Goal: Task Accomplishment & Management: Manage account settings

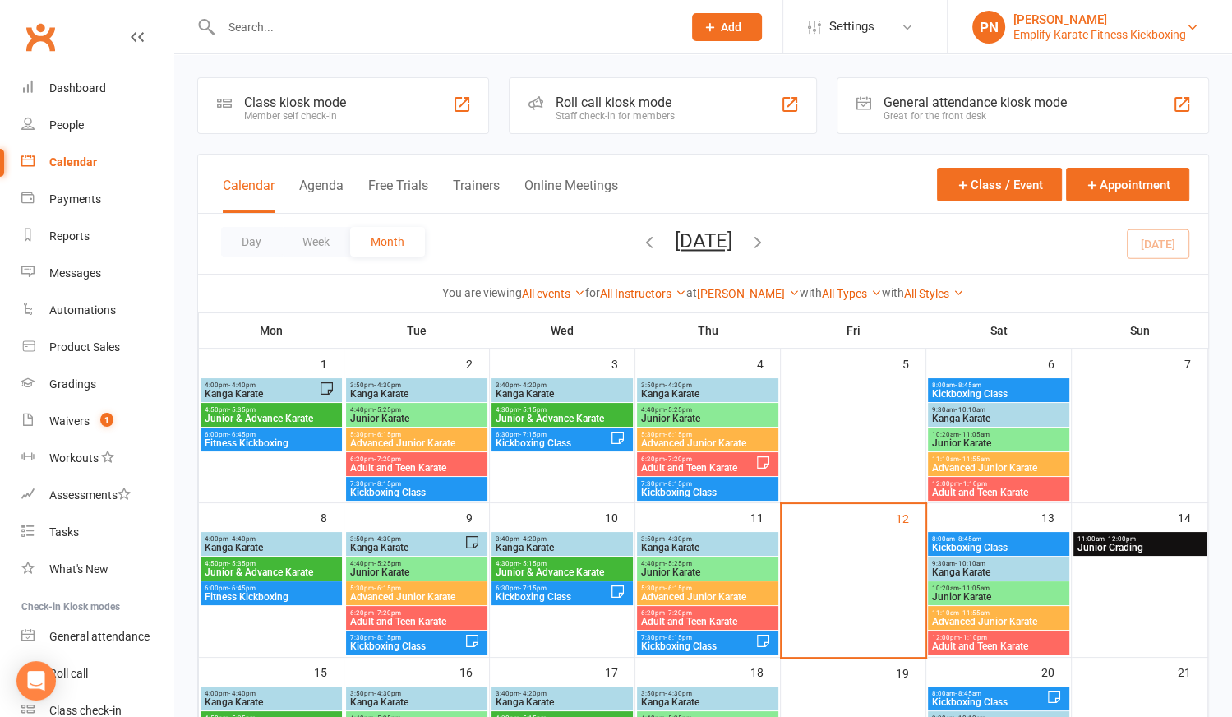
click at [1104, 35] on div "Emplify Karate Fitness Kickboxing" at bounding box center [1099, 34] width 173 height 15
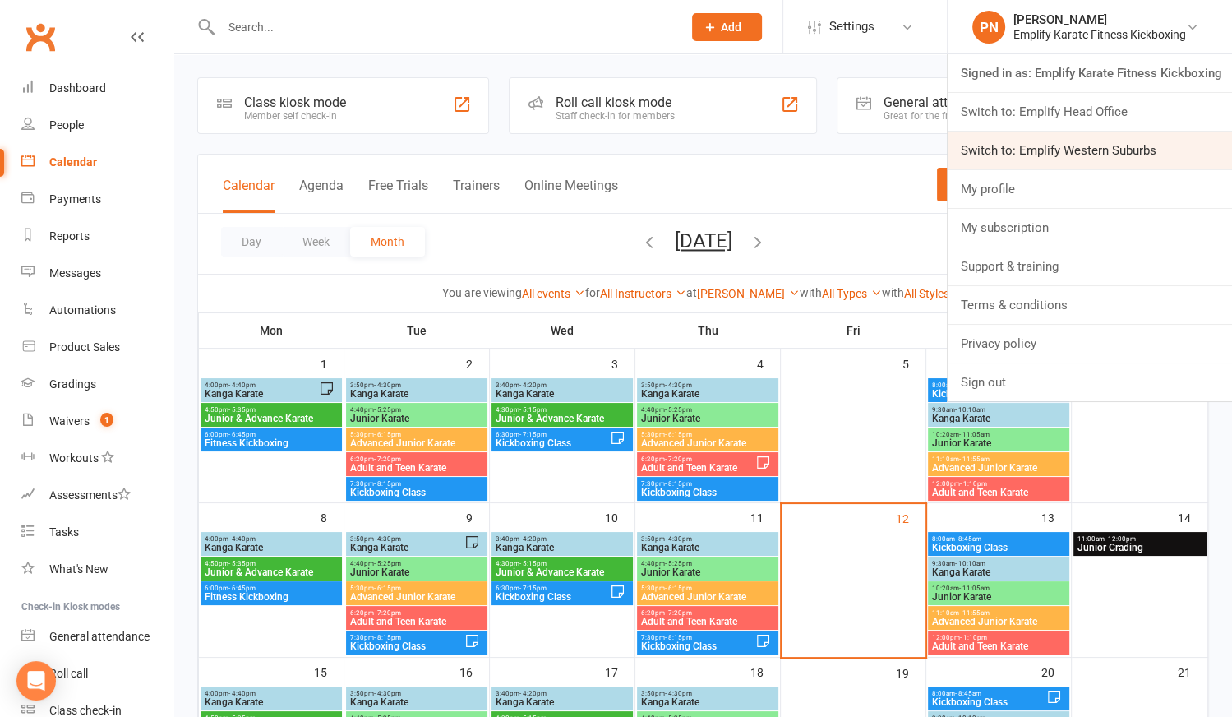
click at [1042, 144] on link "Switch to: Emplify Western Suburbs" at bounding box center [1090, 151] width 284 height 38
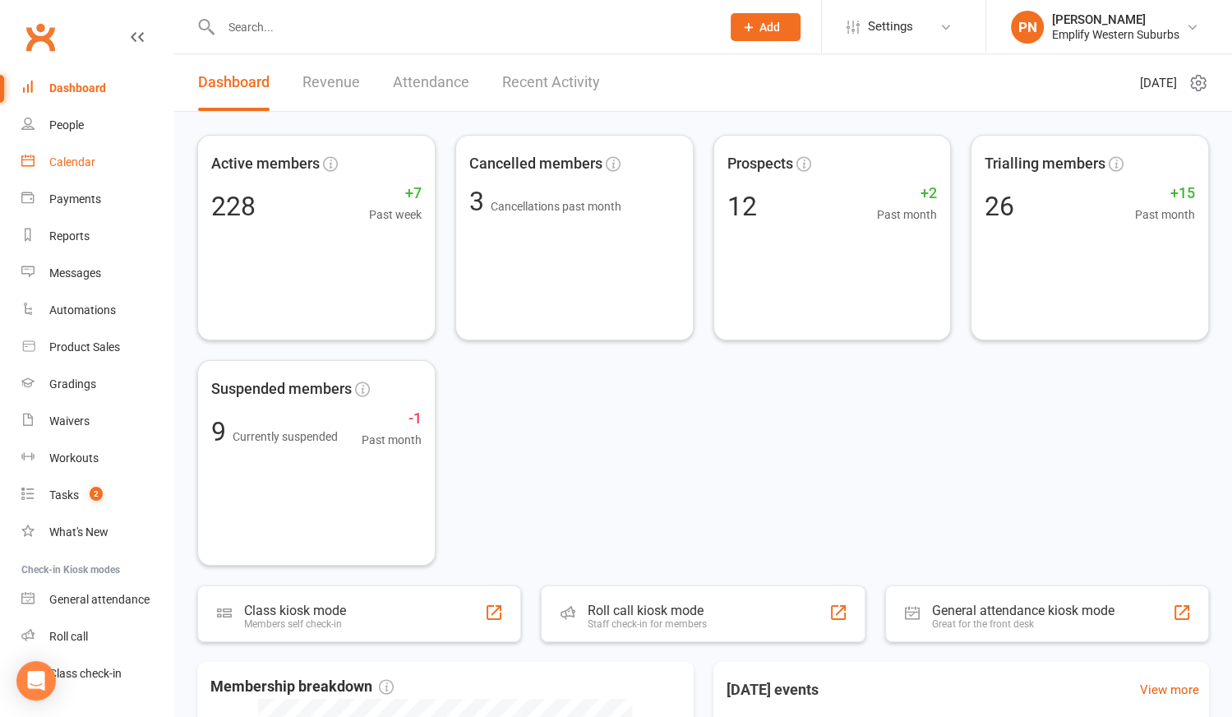
click at [85, 159] on div "Calendar" at bounding box center [72, 161] width 46 height 13
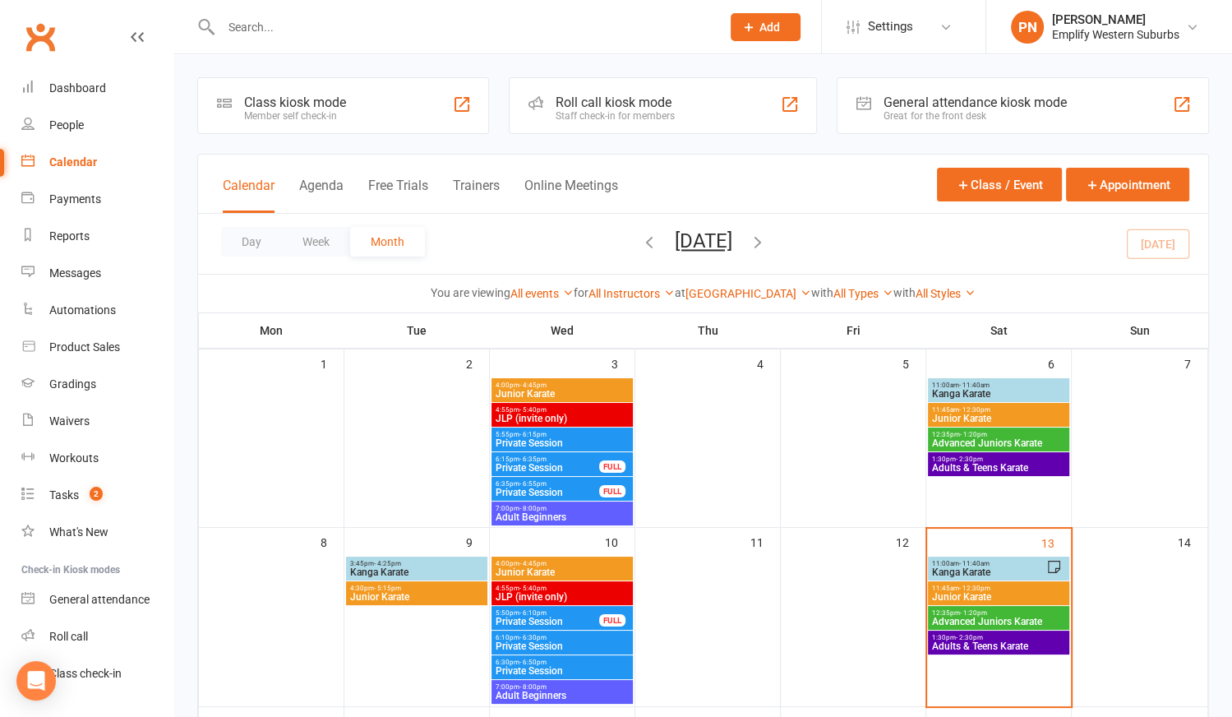
click at [949, 567] on span "Kanga Karate" at bounding box center [988, 572] width 115 height 10
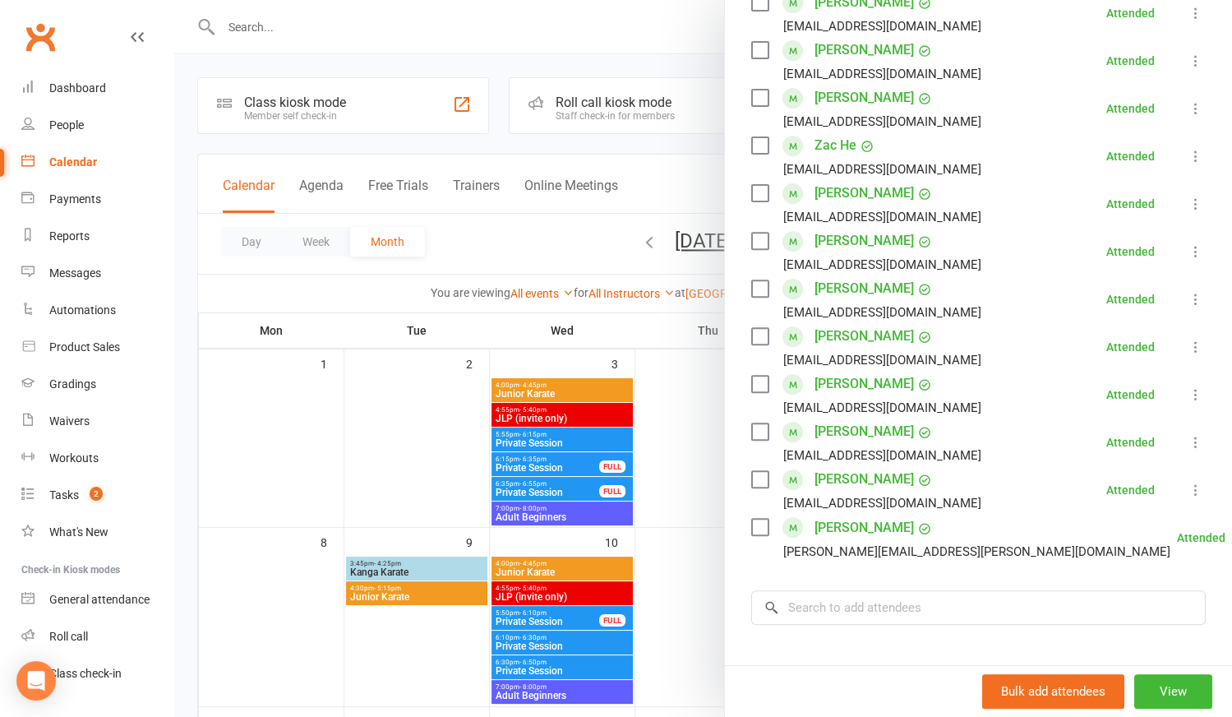
scroll to position [508, 0]
click at [695, 500] on div at bounding box center [703, 358] width 1058 height 717
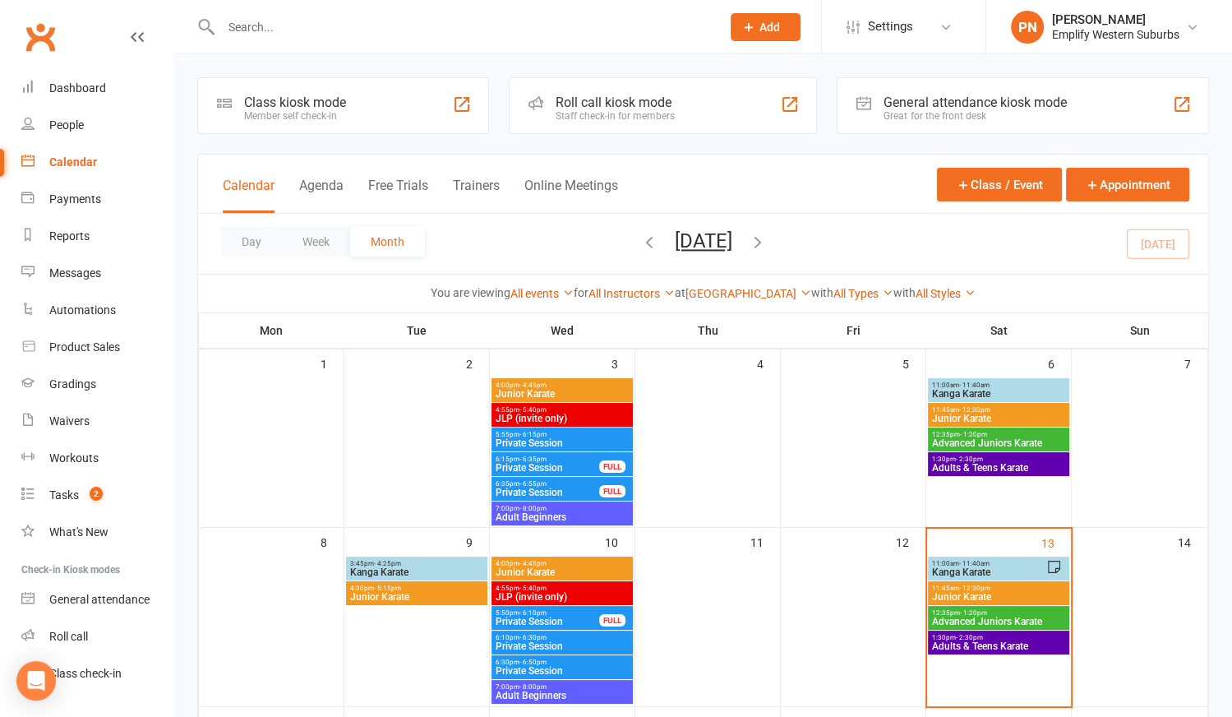
click at [973, 594] on span "Junior Karate" at bounding box center [998, 597] width 135 height 10
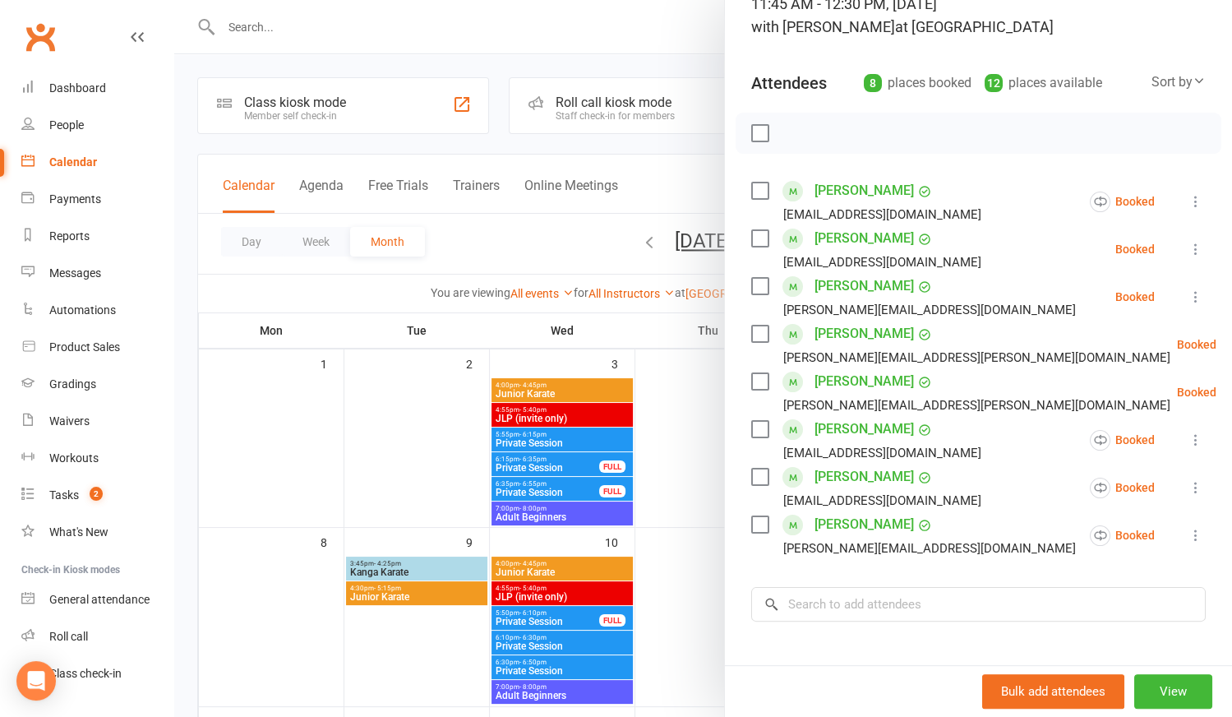
scroll to position [127, 0]
click at [666, 473] on div at bounding box center [703, 358] width 1058 height 717
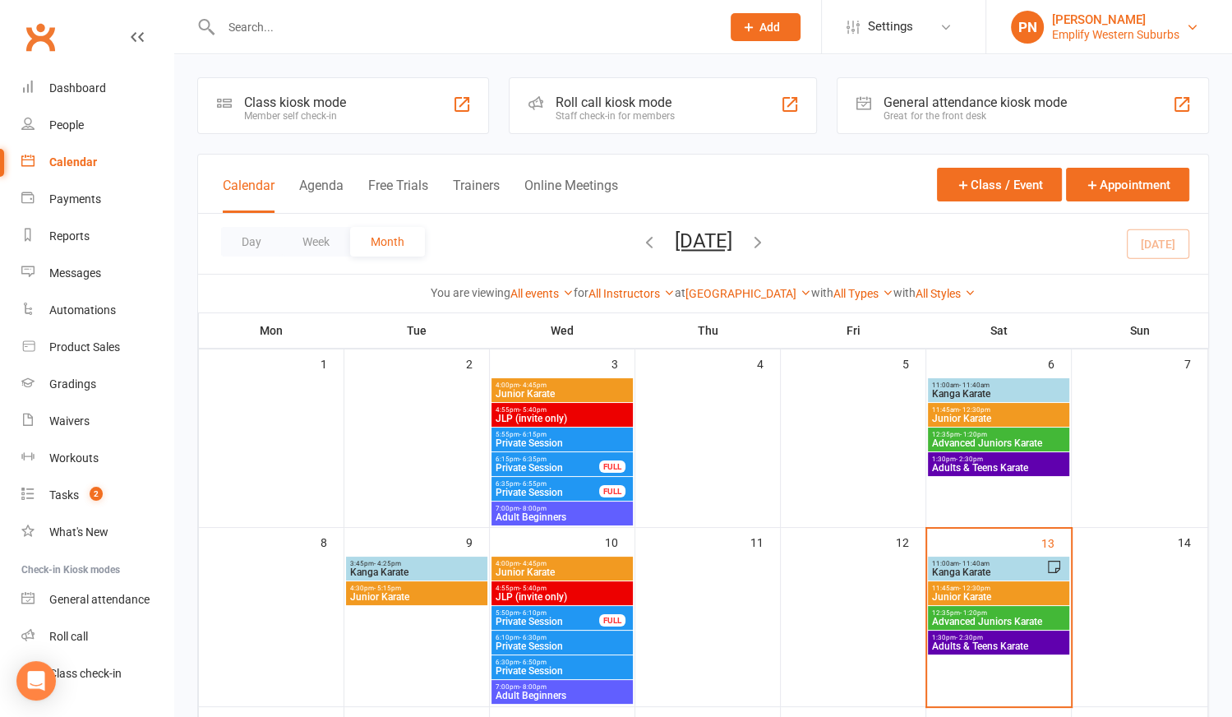
click at [1065, 23] on div "[PERSON_NAME]" at bounding box center [1115, 19] width 127 height 15
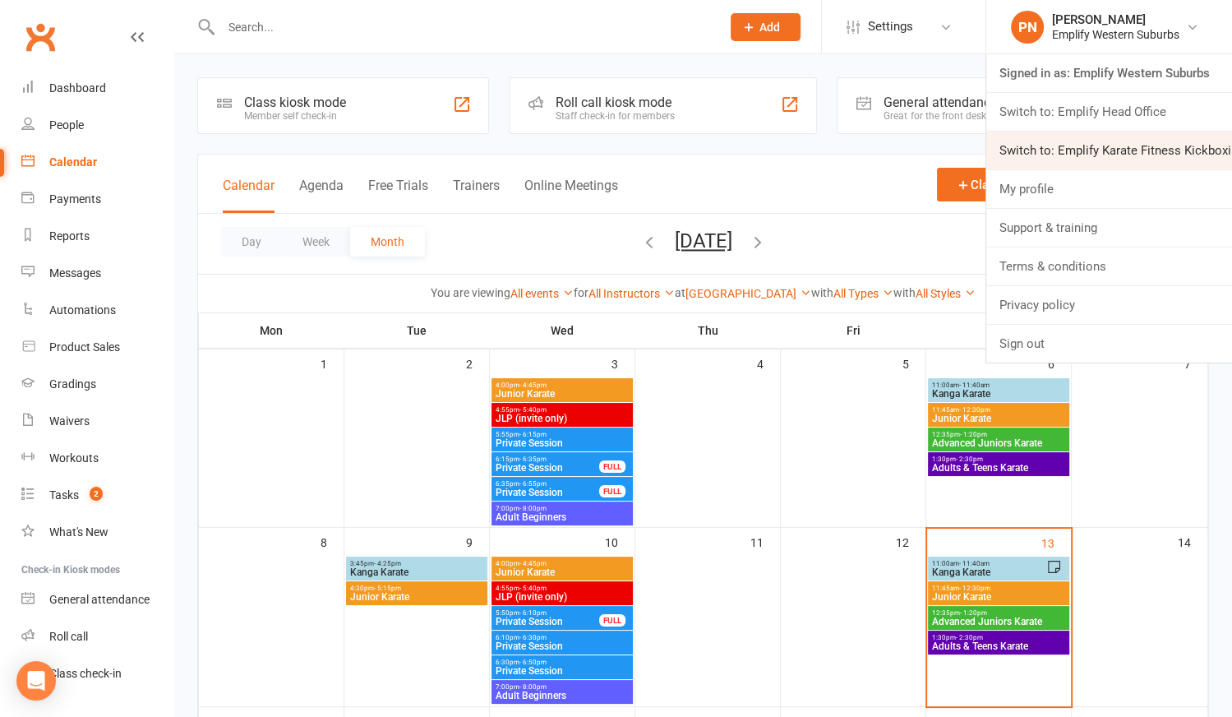
click at [1106, 143] on link "Switch to: Emplify Karate Fitness Kickboxing" at bounding box center [1109, 151] width 246 height 38
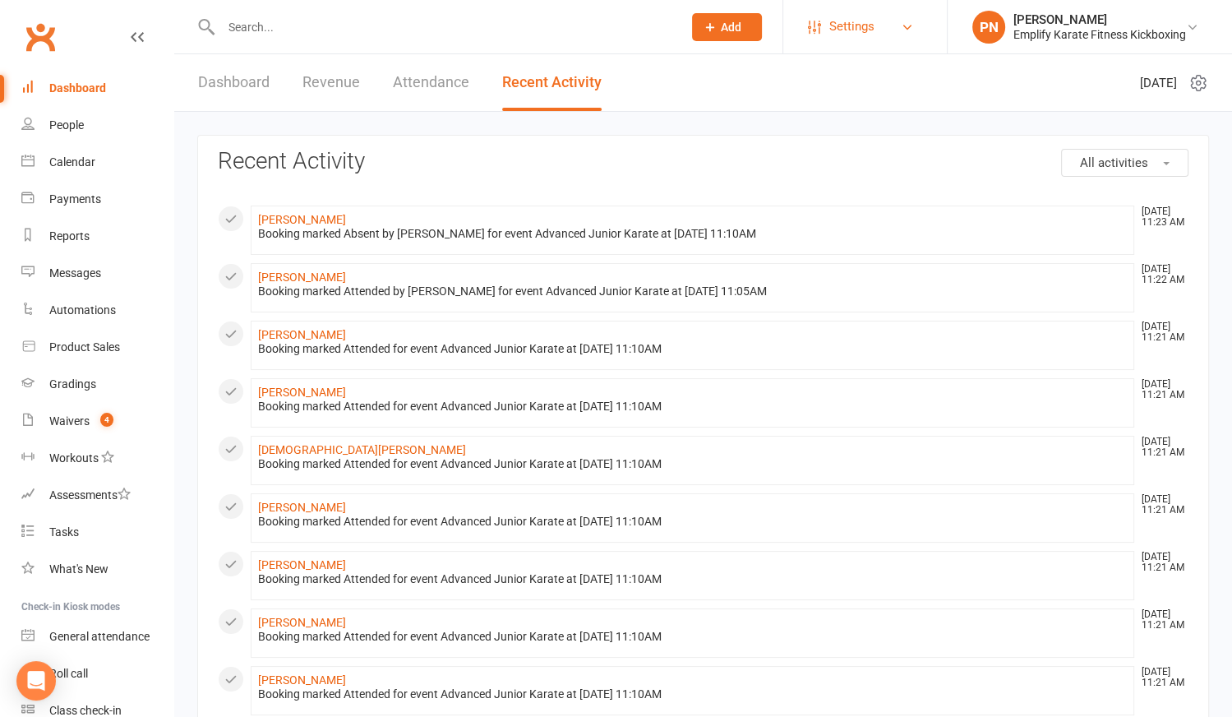
click at [813, 37] on link "Settings" at bounding box center [865, 26] width 114 height 37
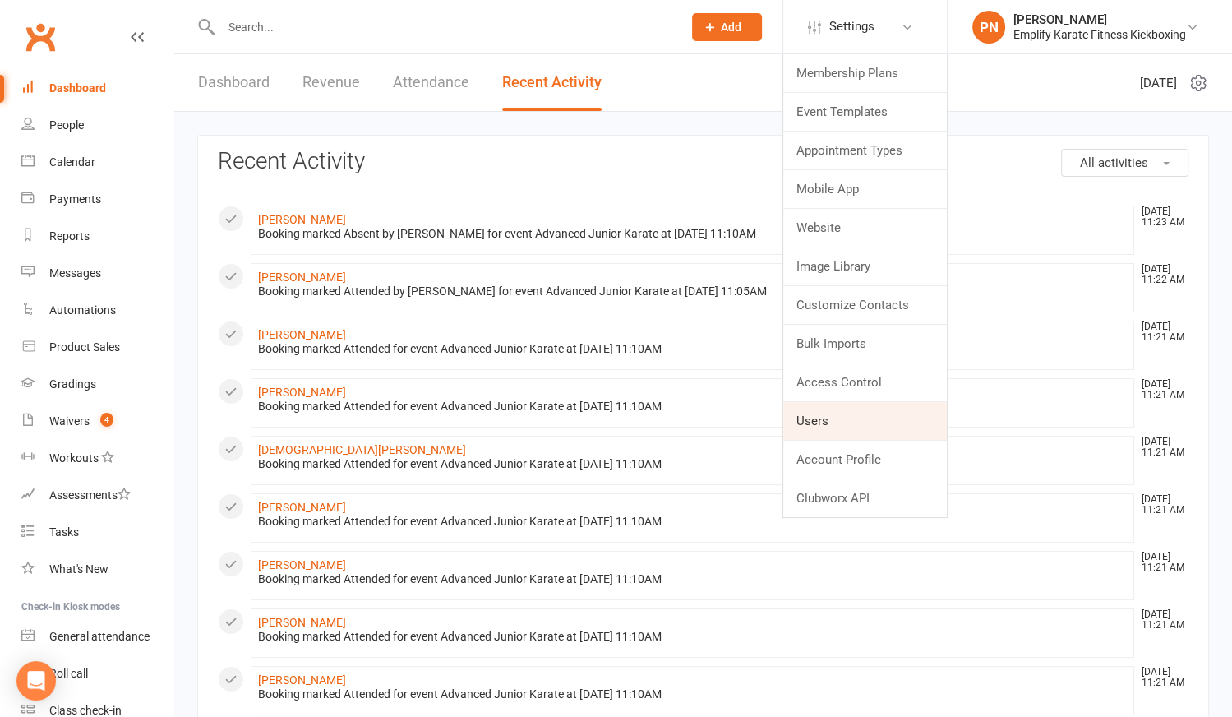
click at [852, 422] on link "Users" at bounding box center [865, 421] width 164 height 38
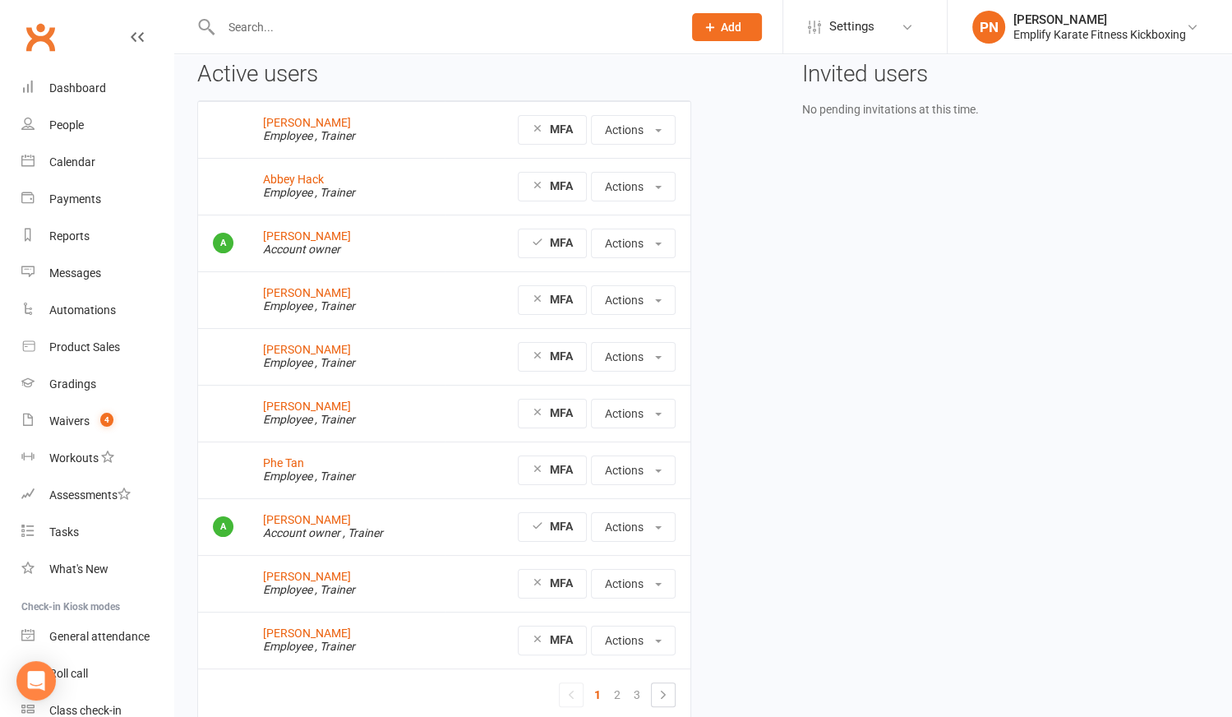
scroll to position [141, 0]
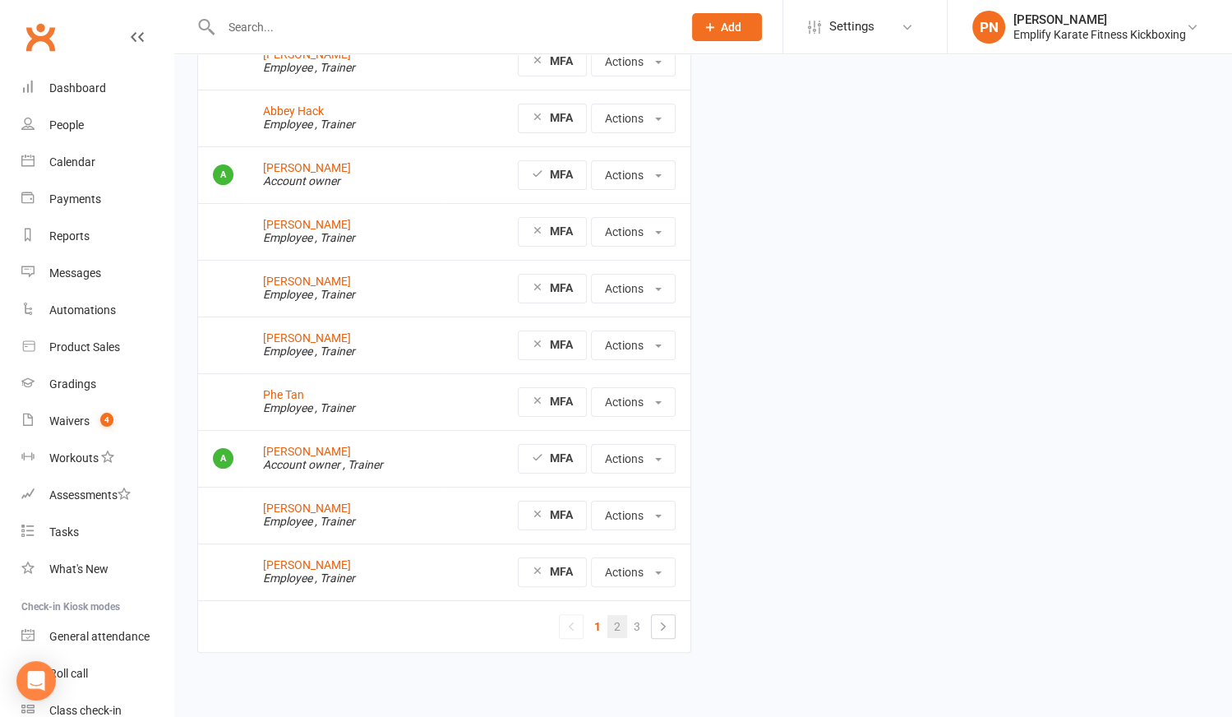
click at [616, 626] on link "2" at bounding box center [617, 626] width 20 height 23
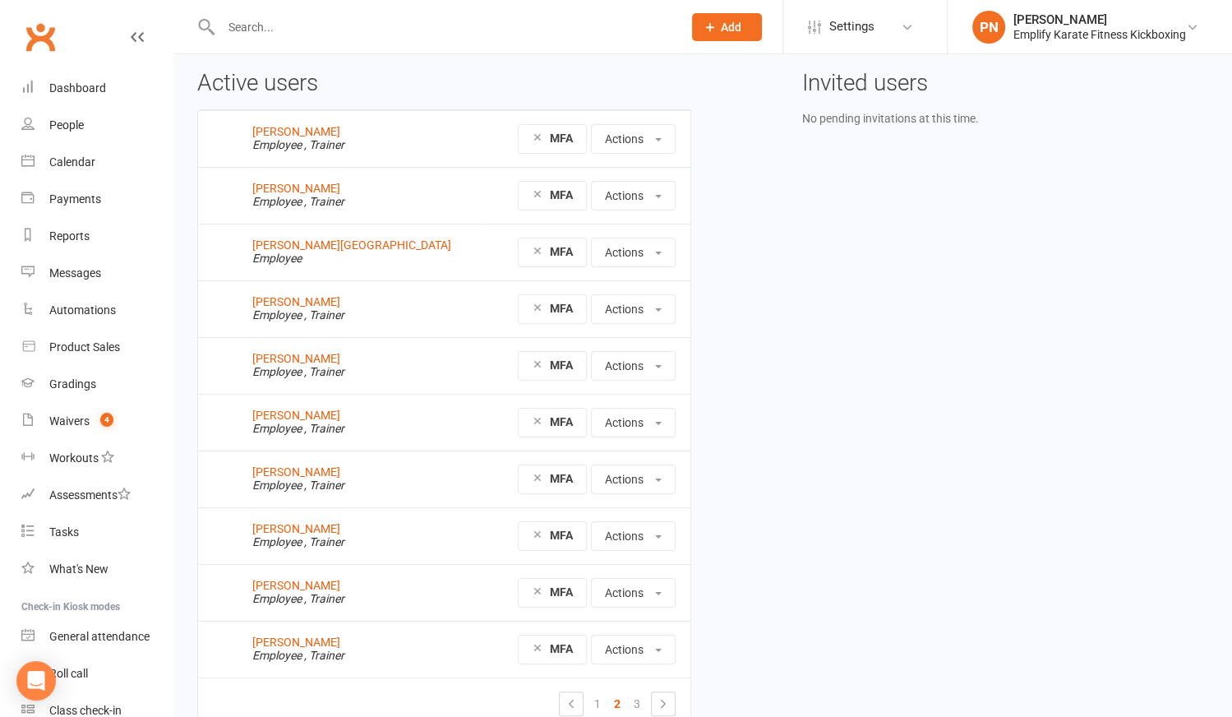
scroll to position [141, 0]
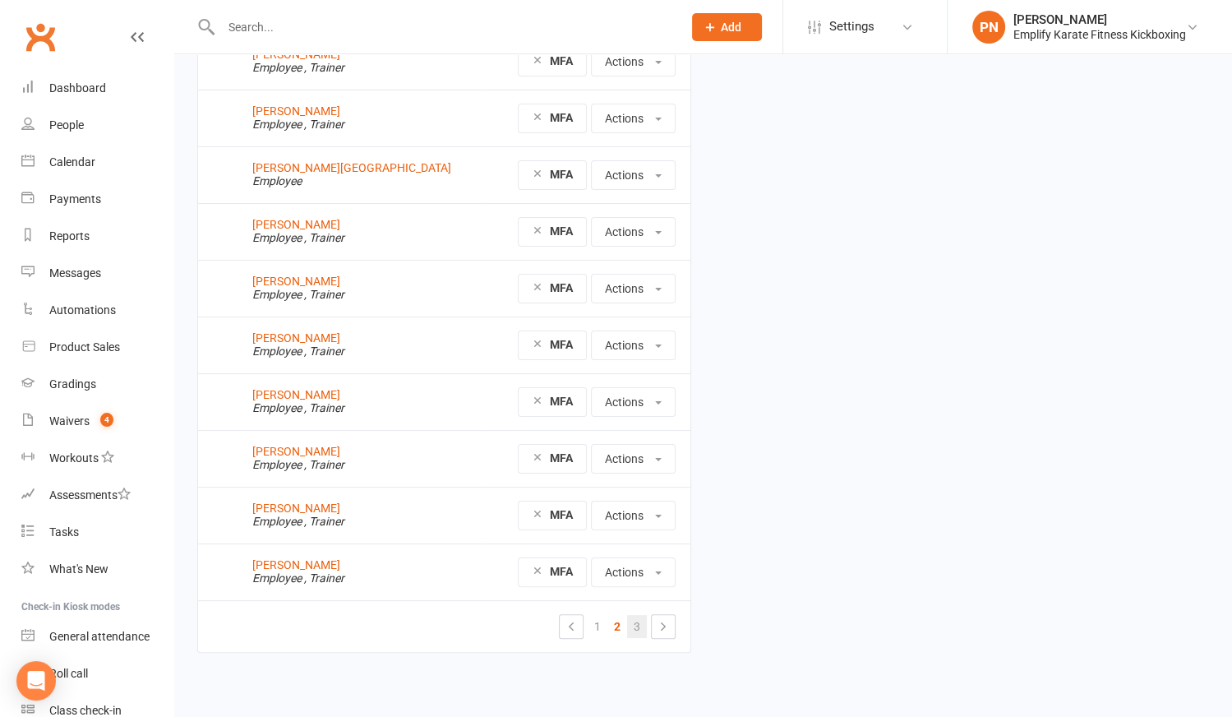
click at [642, 621] on link "3" at bounding box center [637, 626] width 20 height 23
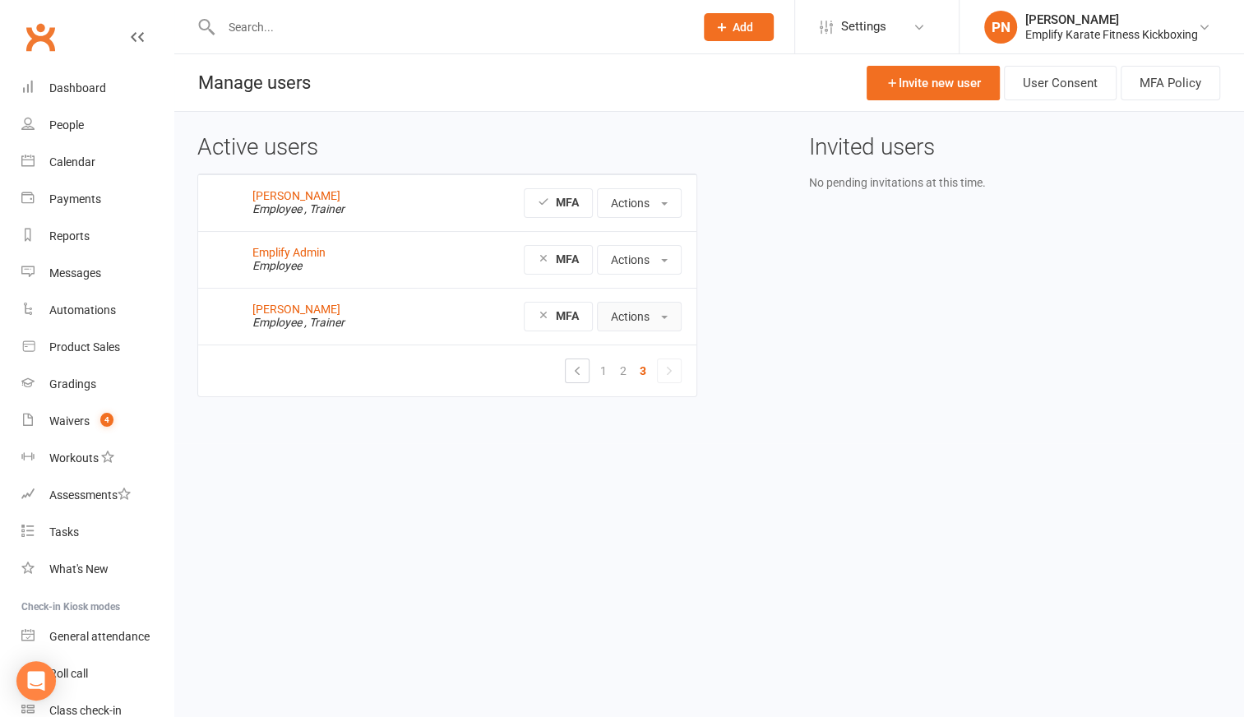
click at [626, 323] on button "Actions" at bounding box center [639, 317] width 85 height 30
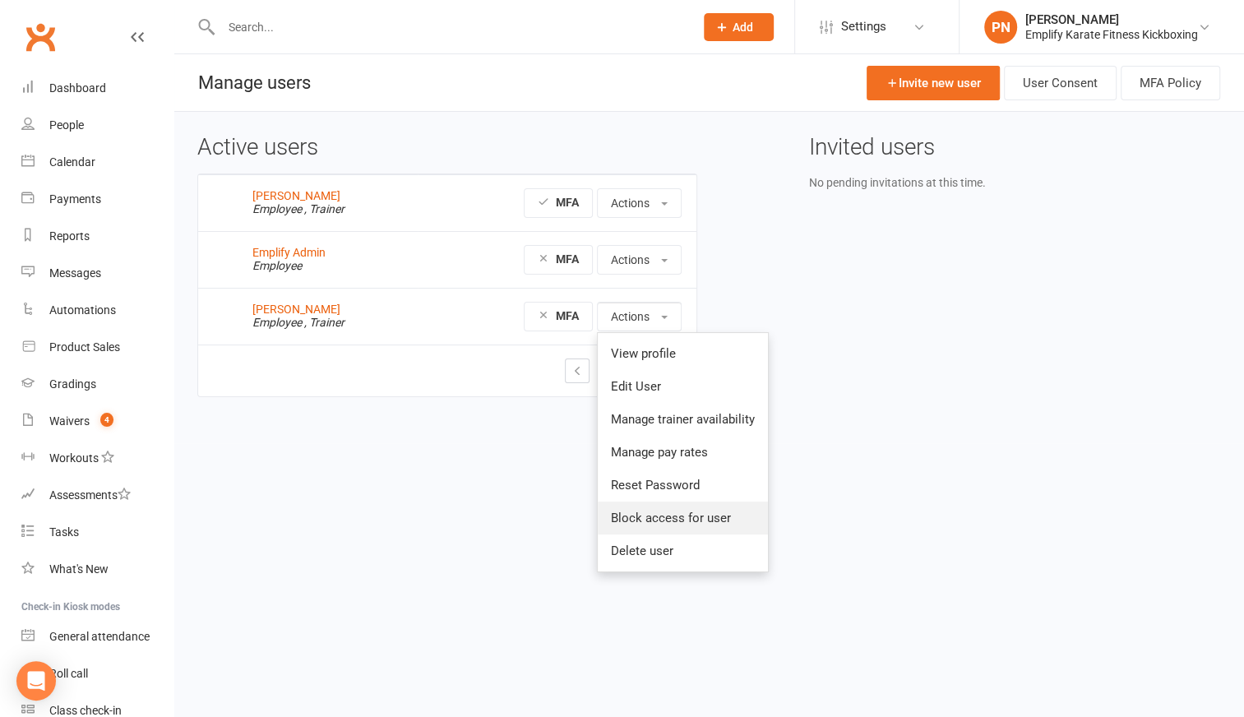
click at [677, 516] on link "Block access for user" at bounding box center [683, 517] width 170 height 33
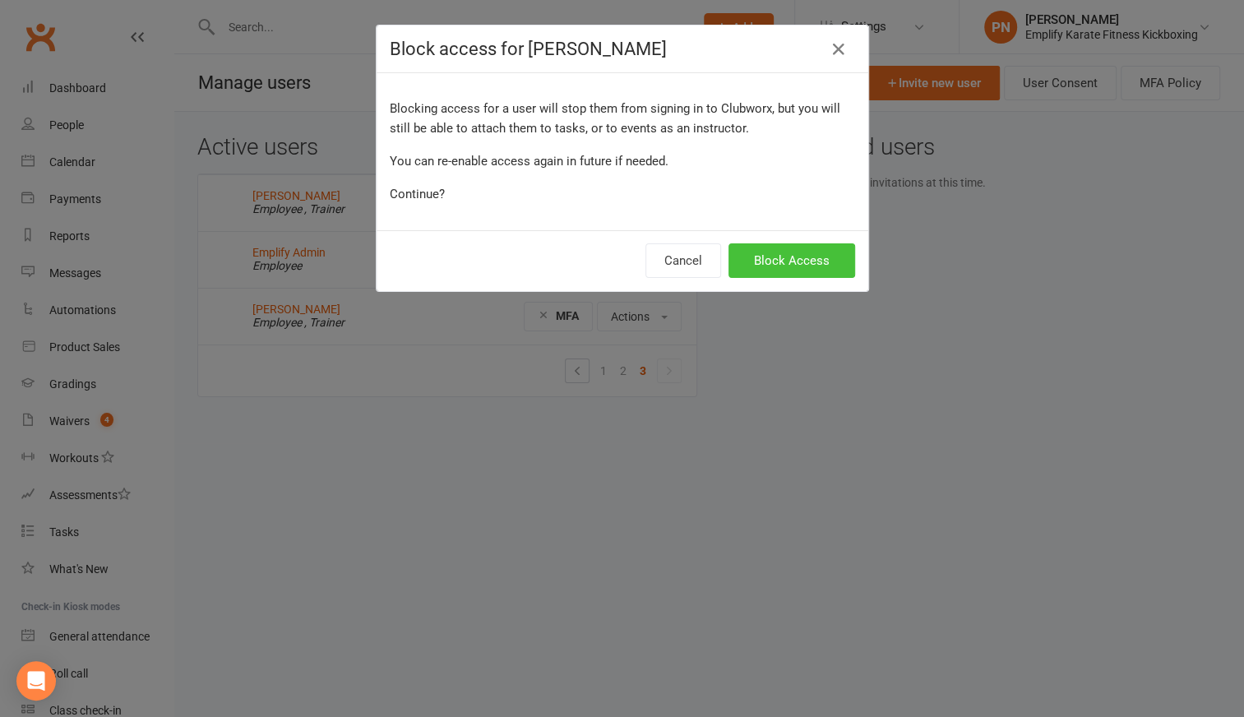
click at [795, 256] on button "Block Access" at bounding box center [791, 260] width 127 height 35
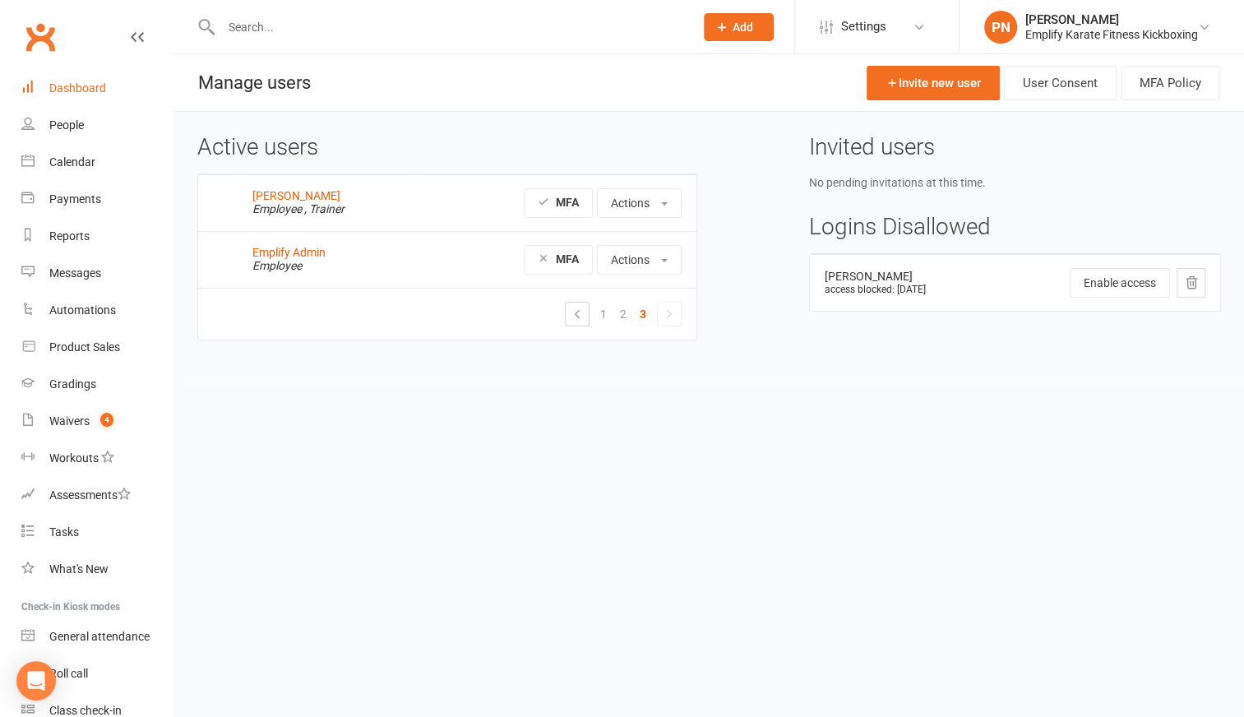
click at [82, 94] on div "Dashboard" at bounding box center [77, 87] width 57 height 13
